Goal: Navigation & Orientation: Find specific page/section

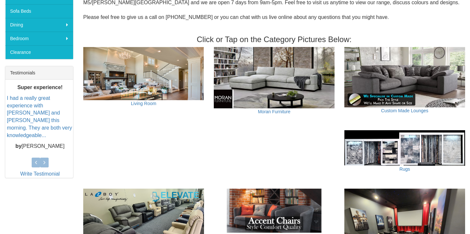
scroll to position [211, 0]
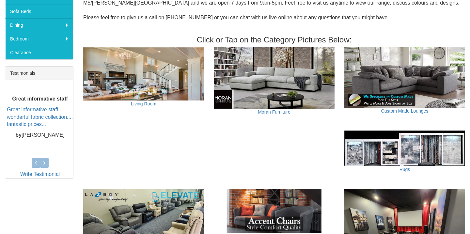
click at [138, 70] on img at bounding box center [143, 73] width 121 height 53
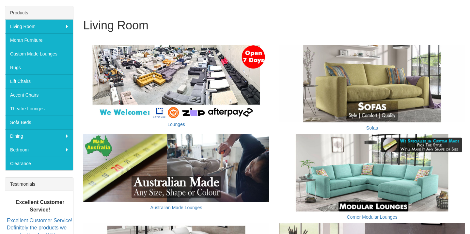
scroll to position [100, 0]
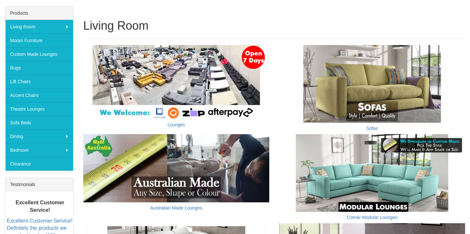
click at [352, 165] on img at bounding box center [372, 173] width 186 height 78
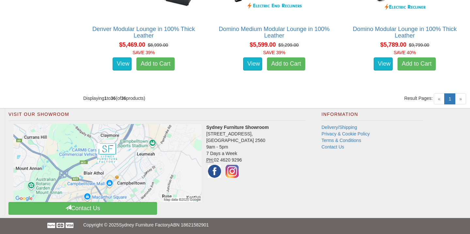
scroll to position [2025, 0]
click at [461, 101] on span "»" at bounding box center [460, 99] width 11 height 11
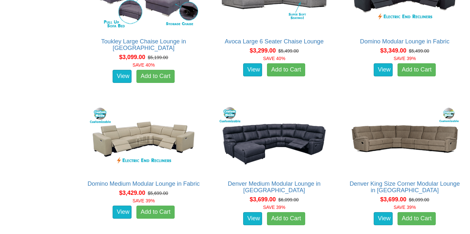
scroll to position [778, 0]
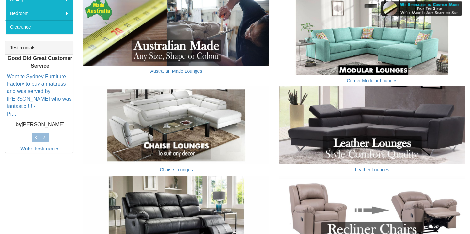
scroll to position [237, 0]
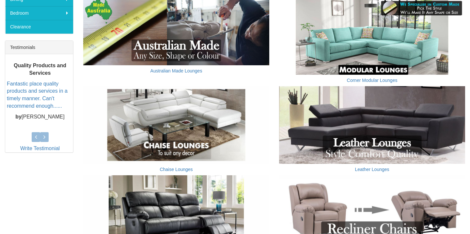
click at [208, 130] on img at bounding box center [176, 125] width 186 height 78
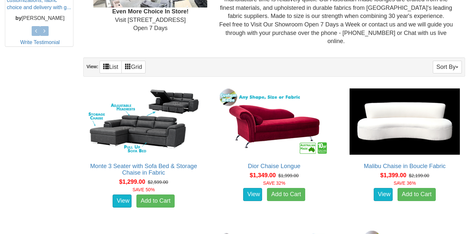
scroll to position [255, 0]
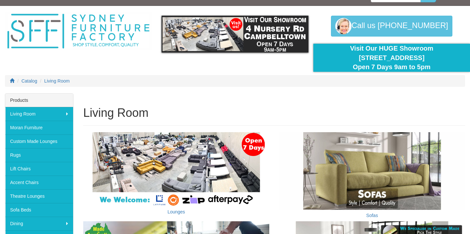
scroll to position [12, 0]
